Goal: Task Accomplishment & Management: Manage account settings

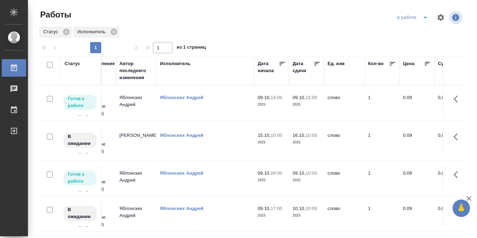
scroll to position [0, 238]
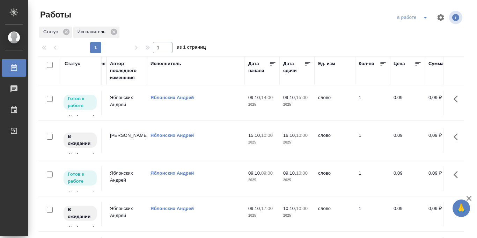
click at [307, 63] on icon at bounding box center [307, 63] width 7 height 7
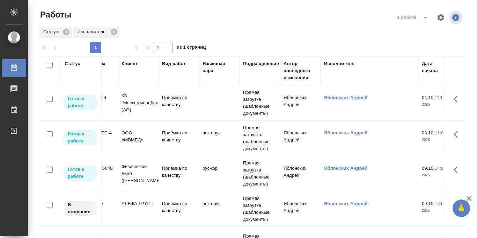
scroll to position [0, 0]
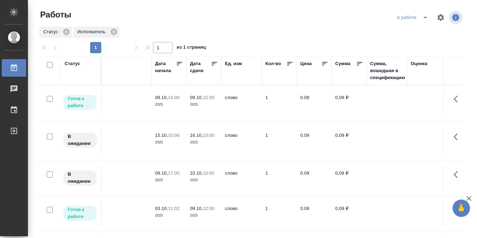
scroll to position [0, 331]
click at [216, 64] on icon at bounding box center [214, 63] width 7 height 7
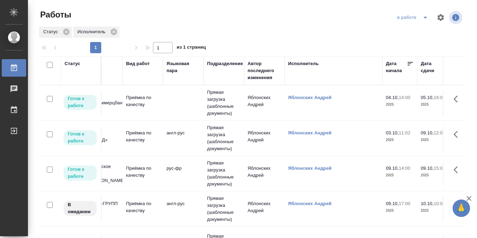
scroll to position [0, 100]
click at [228, 139] on td "Прямая загрузка (шаблонные документы)" at bounding box center [225, 138] width 41 height 35
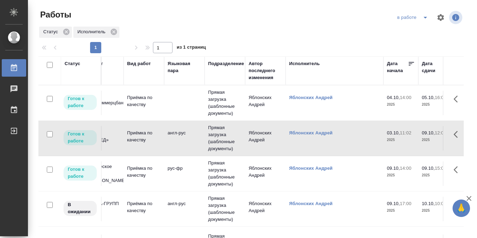
click at [228, 139] on td "Прямая загрузка (шаблонные документы)" at bounding box center [225, 138] width 41 height 35
click at [425, 19] on icon "split button" at bounding box center [425, 17] width 8 height 8
click at [300, 9] on div at bounding box center [254, 17] width 144 height 17
click at [221, 96] on td "Прямая загрузка (шаблонные документы)" at bounding box center [225, 102] width 41 height 35
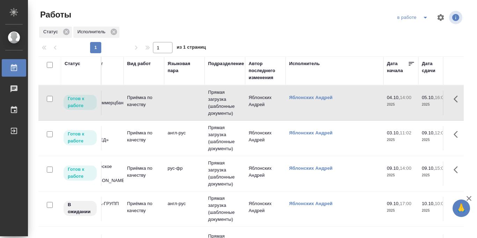
click at [218, 103] on td "Прямая загрузка (шаблонные документы)" at bounding box center [225, 102] width 41 height 35
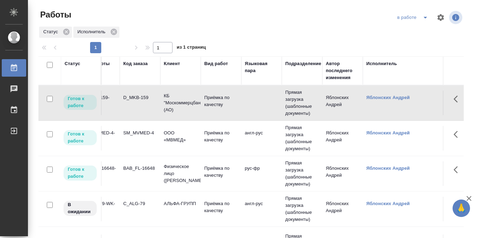
scroll to position [0, 0]
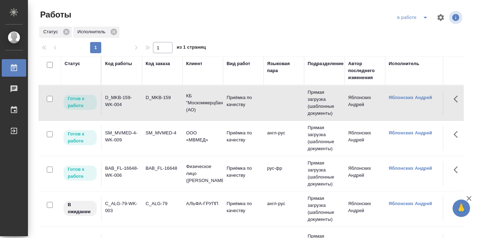
click at [426, 19] on icon "split button" at bounding box center [425, 17] width 8 height 8
click at [416, 30] on li "Стандартные настройки" at bounding box center [413, 31] width 67 height 11
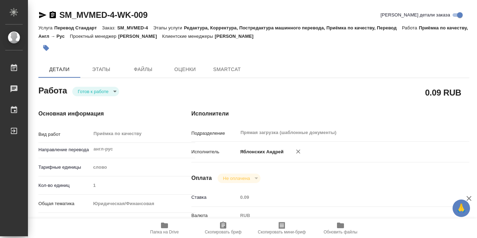
type textarea "x"
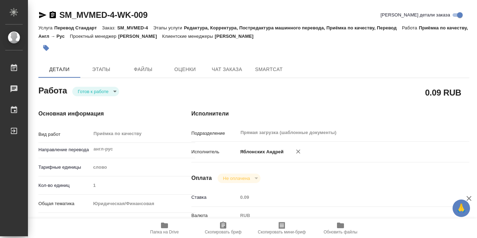
type textarea "x"
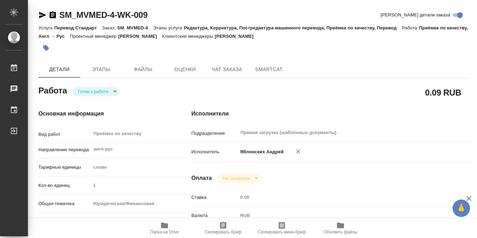
type textarea "x"
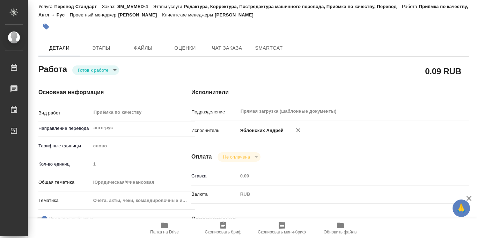
type textarea "x"
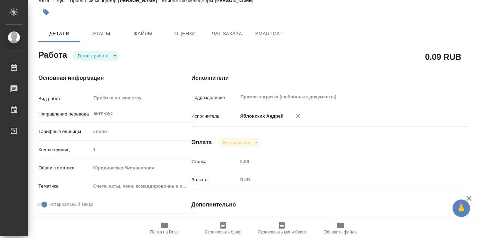
scroll to position [372, 0]
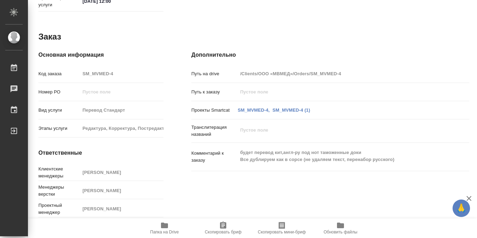
click at [165, 231] on span "Папка на Drive" at bounding box center [164, 231] width 29 height 5
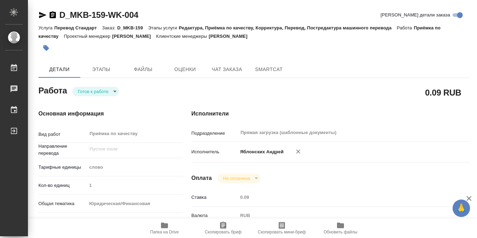
type textarea "x"
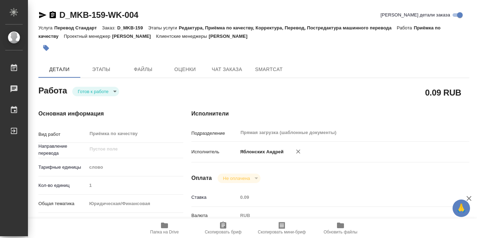
type textarea "x"
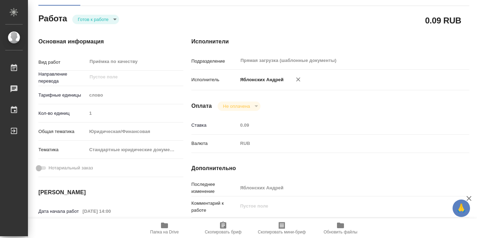
scroll to position [372, 0]
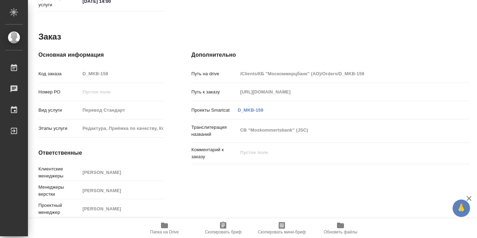
type textarea "x"
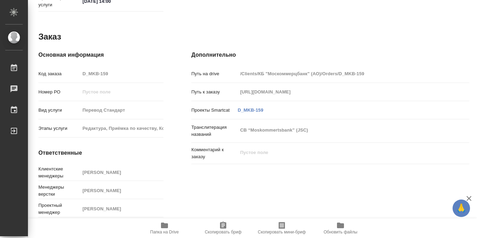
click at [164, 227] on icon "button" at bounding box center [164, 225] width 7 height 6
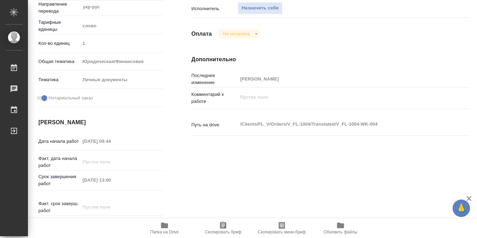
scroll to position [372, 0]
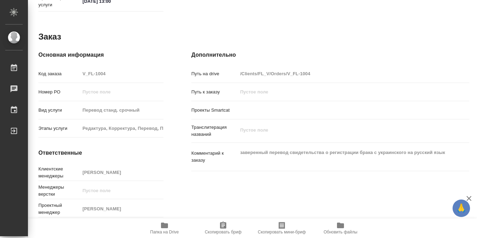
click at [162, 225] on icon "button" at bounding box center [164, 225] width 7 height 6
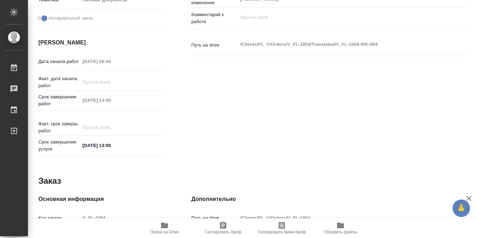
scroll to position [0, 0]
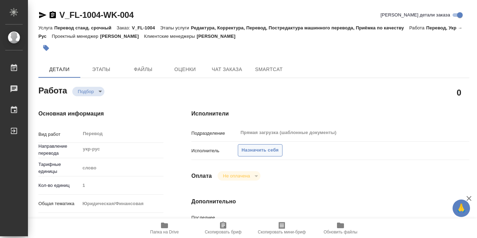
click at [250, 151] on span "Назначить себя" at bounding box center [260, 150] width 37 height 8
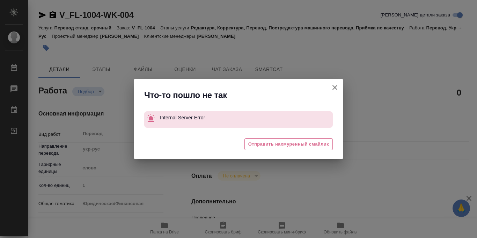
click at [335, 87] on icon "button" at bounding box center [335, 87] width 5 height 5
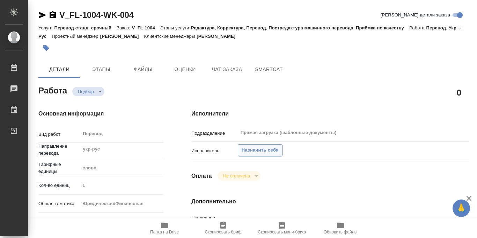
click at [248, 147] on span "Назначить себя" at bounding box center [260, 150] width 37 height 8
type textarea "x"
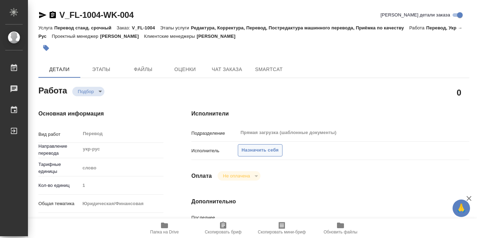
type textarea "x"
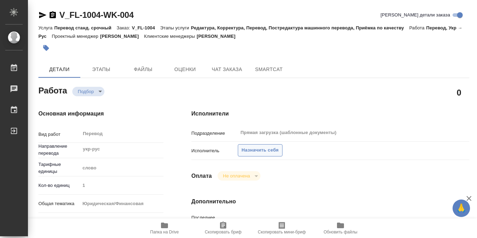
type textarea "x"
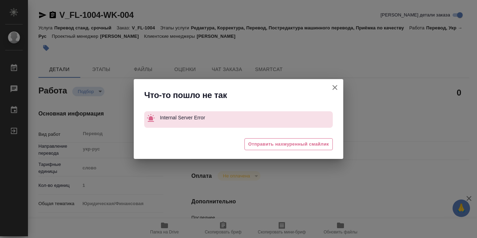
type textarea "x"
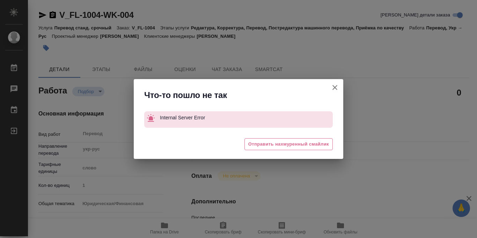
click at [337, 84] on icon "button" at bounding box center [335, 87] width 8 height 8
type textarea "x"
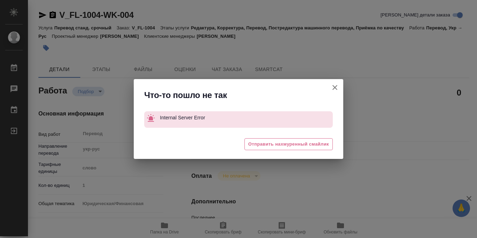
type textarea "x"
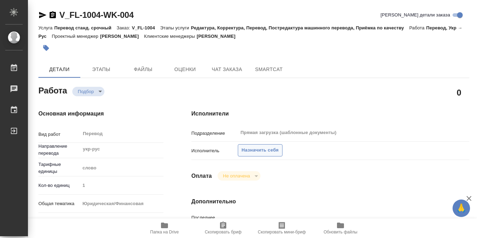
click at [267, 150] on span "Назначить себя" at bounding box center [260, 150] width 37 height 8
type textarea "x"
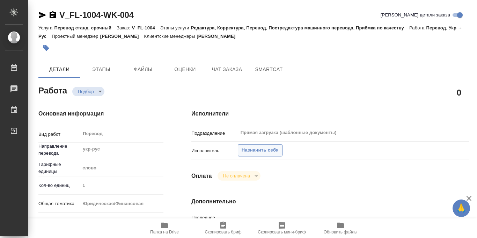
type textarea "x"
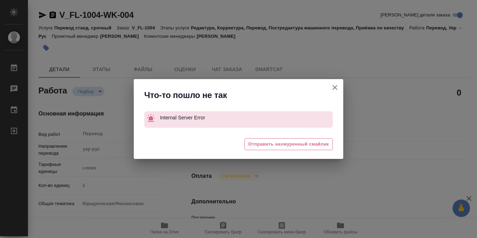
click at [335, 88] on icon "button" at bounding box center [335, 87] width 8 height 8
type textarea "x"
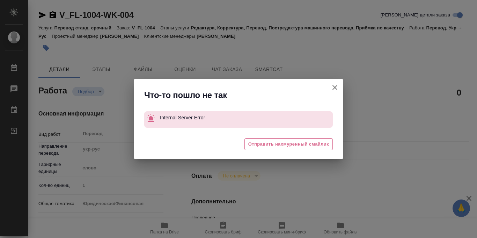
type textarea "x"
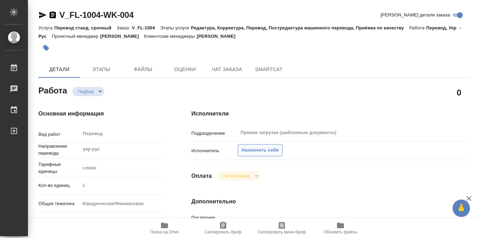
click at [259, 148] on span "Назначить себя" at bounding box center [260, 150] width 37 height 8
type textarea "x"
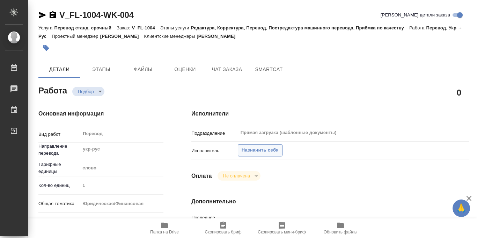
type textarea "x"
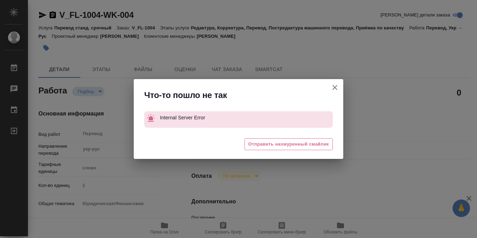
click at [337, 86] on icon "button" at bounding box center [335, 87] width 8 height 8
type textarea "x"
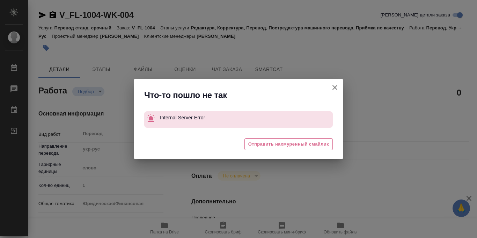
type textarea "x"
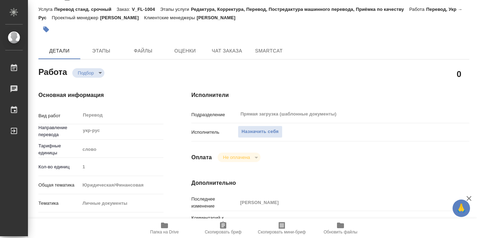
scroll to position [19, 0]
click at [272, 132] on span "Назначить себя" at bounding box center [260, 131] width 37 height 8
type textarea "x"
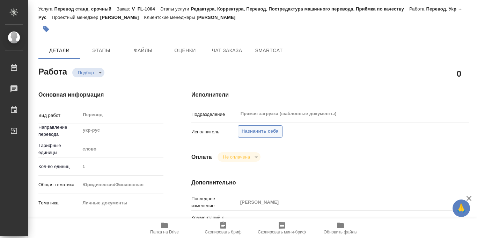
type textarea "x"
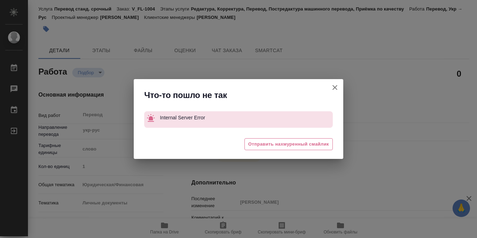
click at [337, 89] on icon "button" at bounding box center [335, 87] width 5 height 5
type textarea "x"
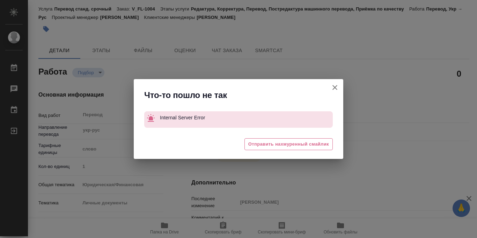
type textarea "x"
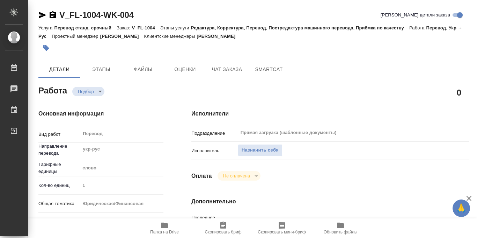
type textarea "x"
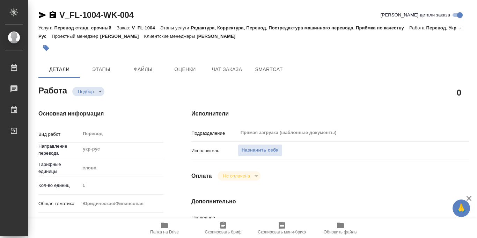
type textarea "x"
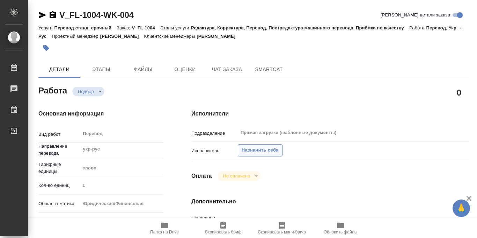
click at [253, 148] on span "Назначить себя" at bounding box center [260, 150] width 37 height 8
type textarea "x"
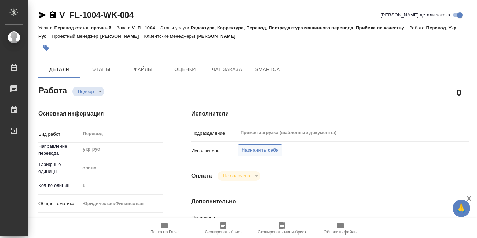
type textarea "x"
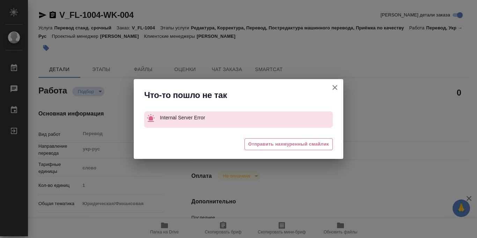
click at [335, 87] on icon "button" at bounding box center [335, 87] width 5 height 5
type textarea "x"
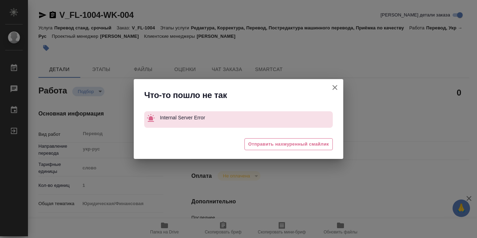
type textarea "x"
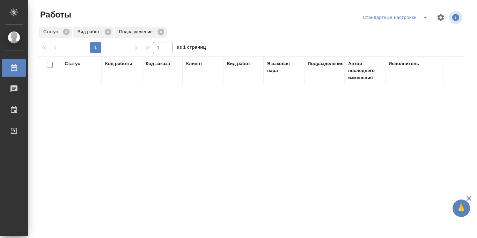
click at [264, 21] on div at bounding box center [254, 17] width 144 height 17
click at [425, 17] on icon "split button" at bounding box center [425, 18] width 3 height 2
click at [393, 35] on li "в работе" at bounding box center [395, 31] width 73 height 11
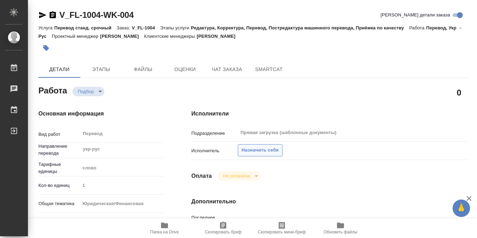
click at [257, 150] on span "Назначить себя" at bounding box center [260, 150] width 37 height 8
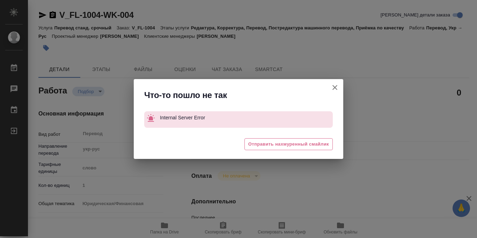
click at [340, 88] on button "[PERSON_NAME] детали заказа" at bounding box center [335, 87] width 17 height 17
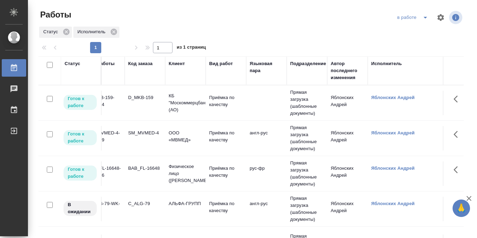
scroll to position [0, 7]
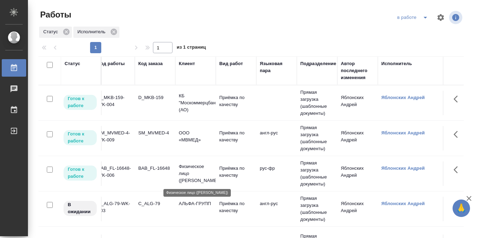
click at [195, 173] on p "Физическое лицо (Бабушкинская)" at bounding box center [196, 173] width 34 height 21
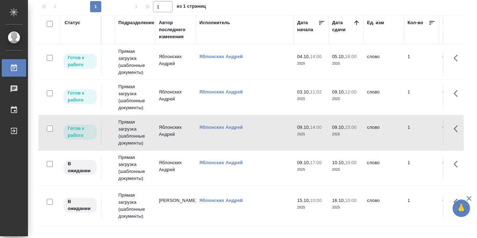
scroll to position [0, 0]
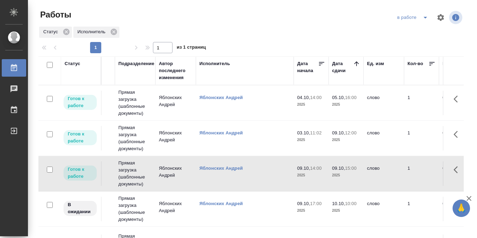
click at [419, 19] on button "split button" at bounding box center [425, 17] width 14 height 11
click at [416, 30] on li "Стандартные настройки" at bounding box center [413, 31] width 67 height 11
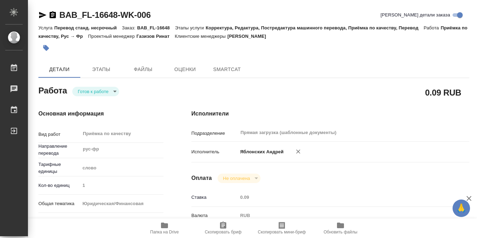
type textarea "x"
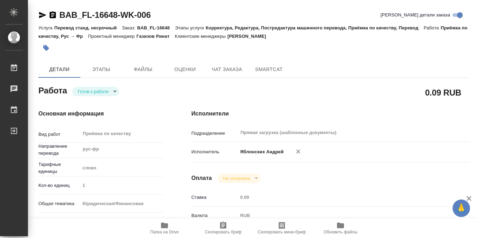
type textarea "x"
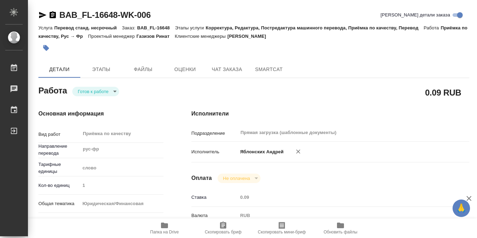
type textarea "x"
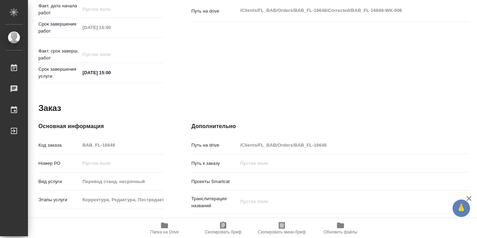
scroll to position [372, 0]
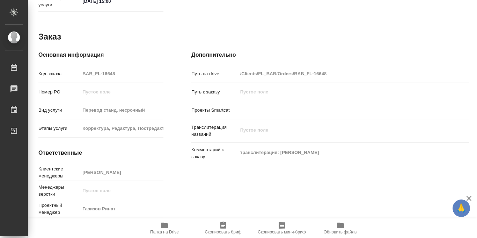
click at [163, 227] on icon "button" at bounding box center [164, 225] width 7 height 6
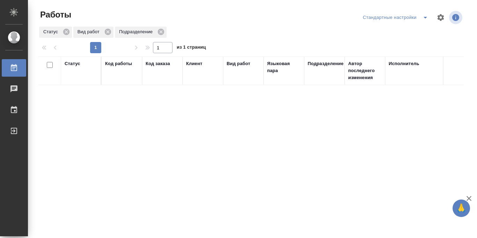
click at [306, 20] on div at bounding box center [254, 17] width 144 height 17
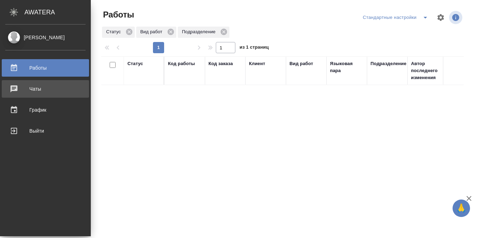
click at [13, 88] on div "Чаты" at bounding box center [45, 88] width 80 height 10
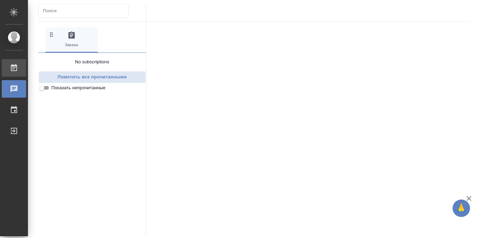
click at [12, 68] on div "Работы" at bounding box center [5, 68] width 17 height 10
